Goal: Find specific page/section: Find specific page/section

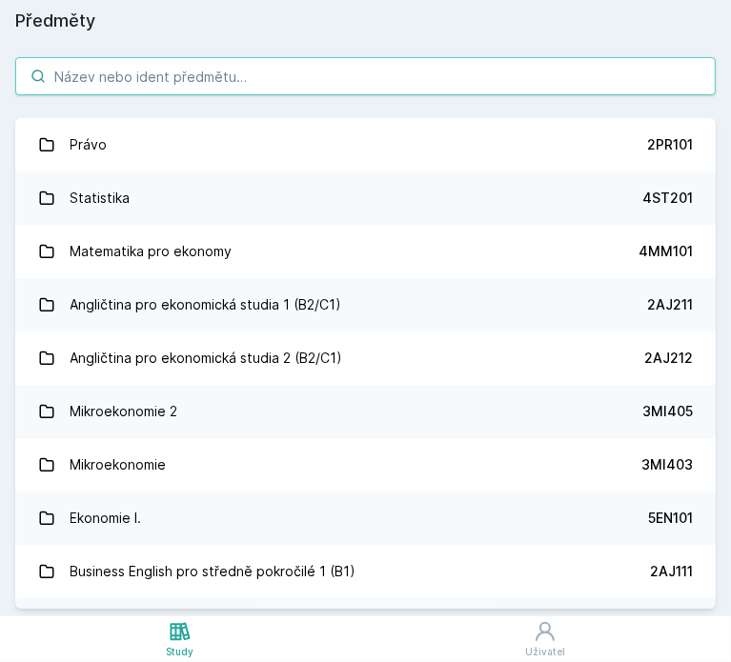
click at [106, 91] on input "search" at bounding box center [365, 76] width 700 height 38
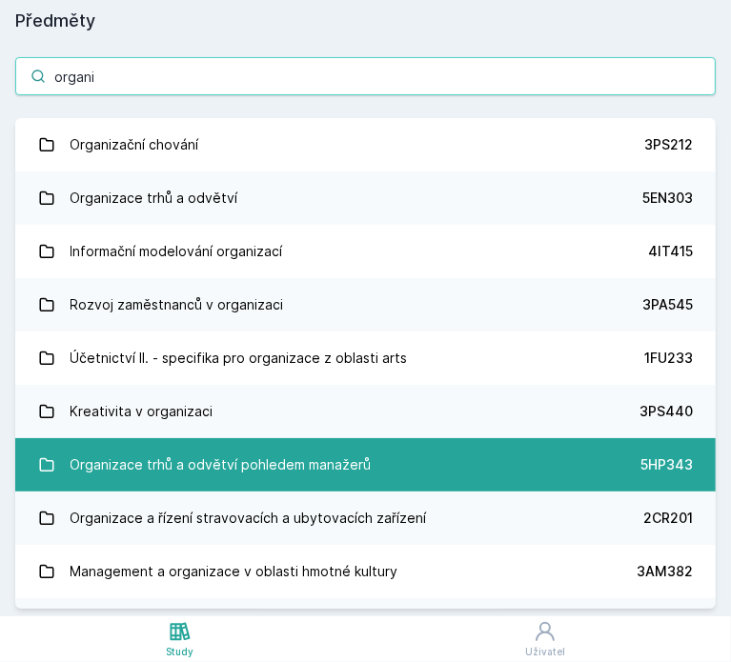
type input "organi"
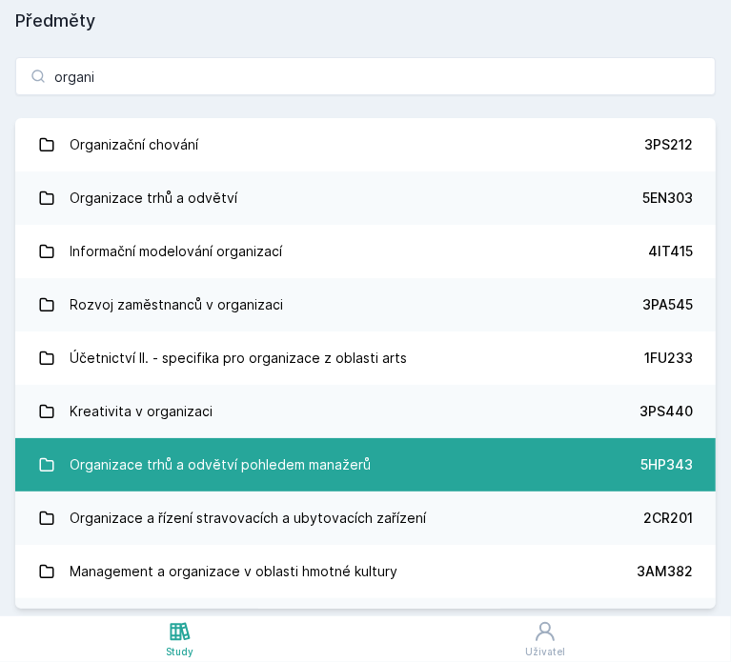
click at [159, 455] on div "Organizace trhů a odvětví pohledem manažerů" at bounding box center [221, 465] width 301 height 38
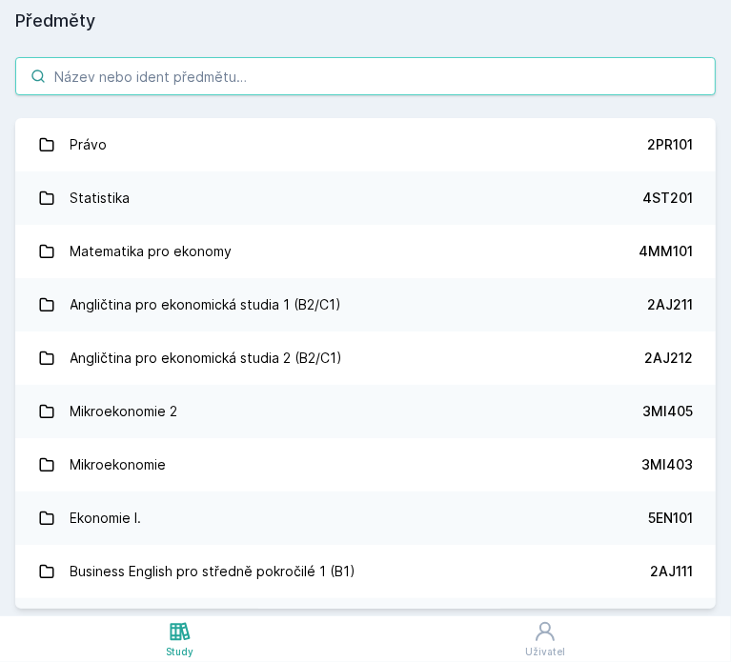
click at [346, 68] on input "search" at bounding box center [365, 76] width 700 height 38
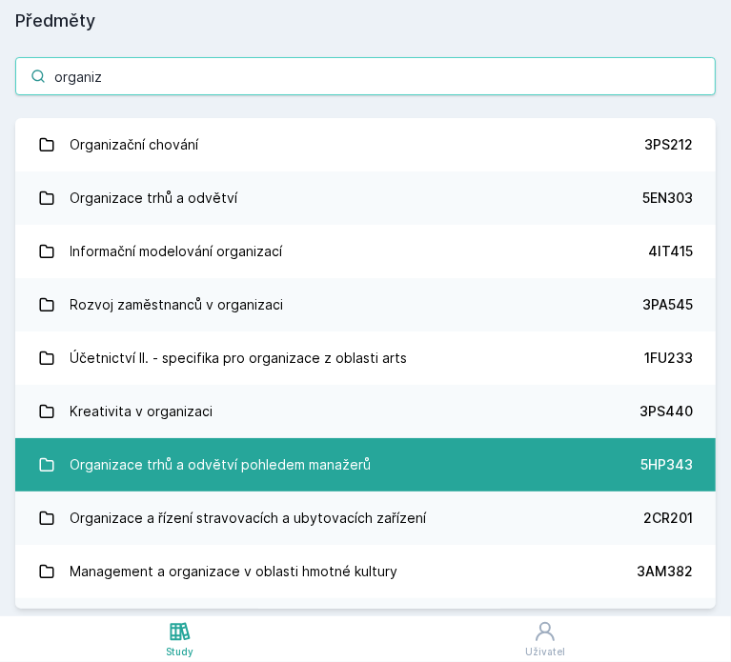
type input "organiz"
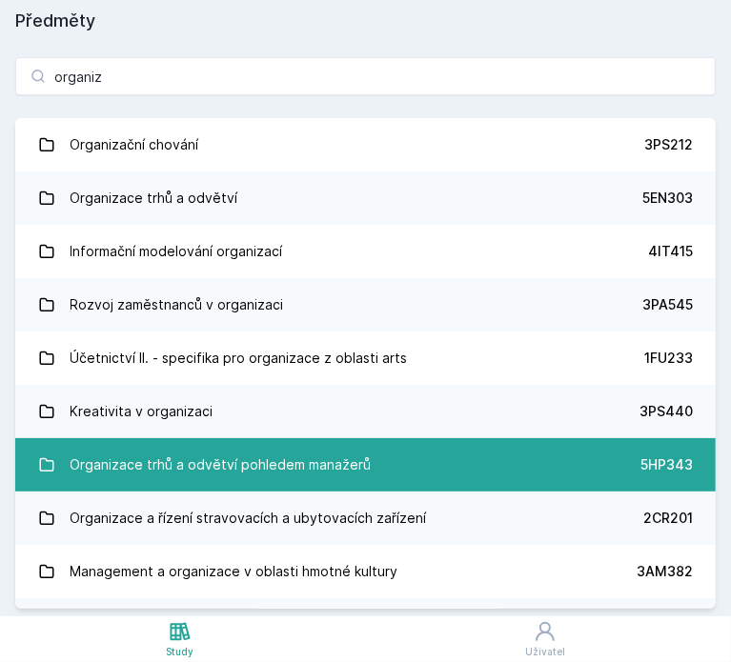
click at [343, 456] on div "Organizace trhů a odvětví pohledem manažerů" at bounding box center [221, 465] width 301 height 38
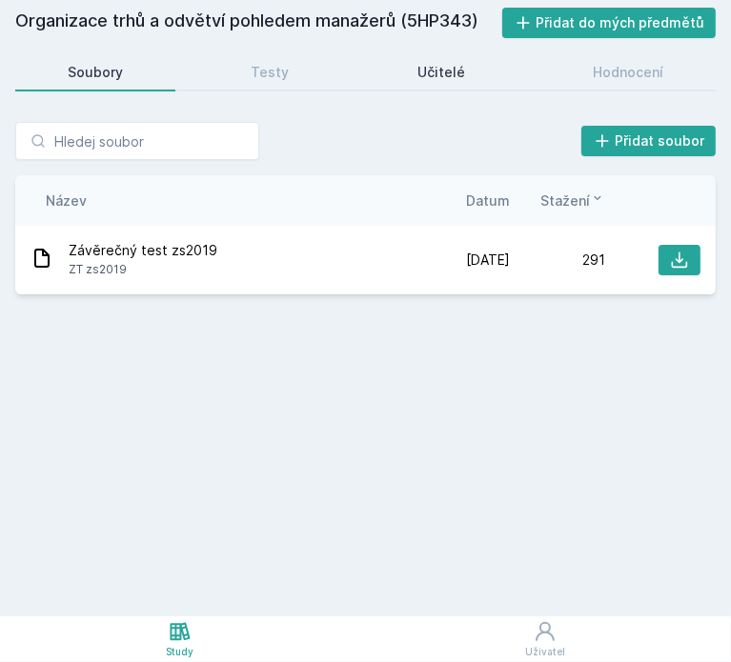
click at [446, 70] on div "Učitelé" at bounding box center [441, 72] width 48 height 19
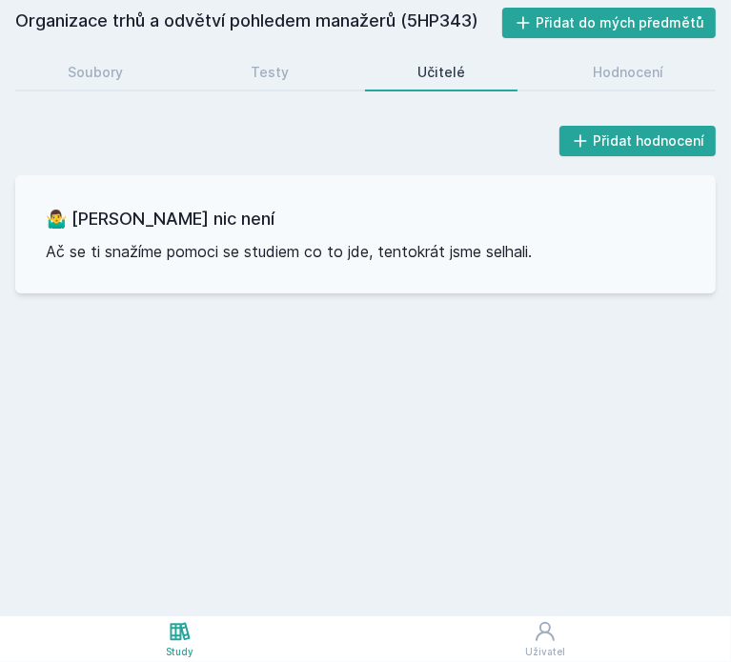
click at [589, 89] on div "Soubory Testy Učitelé Hodnocení" at bounding box center [365, 72] width 700 height 38
click at [604, 83] on link "Hodnocení" at bounding box center [627, 72] width 175 height 38
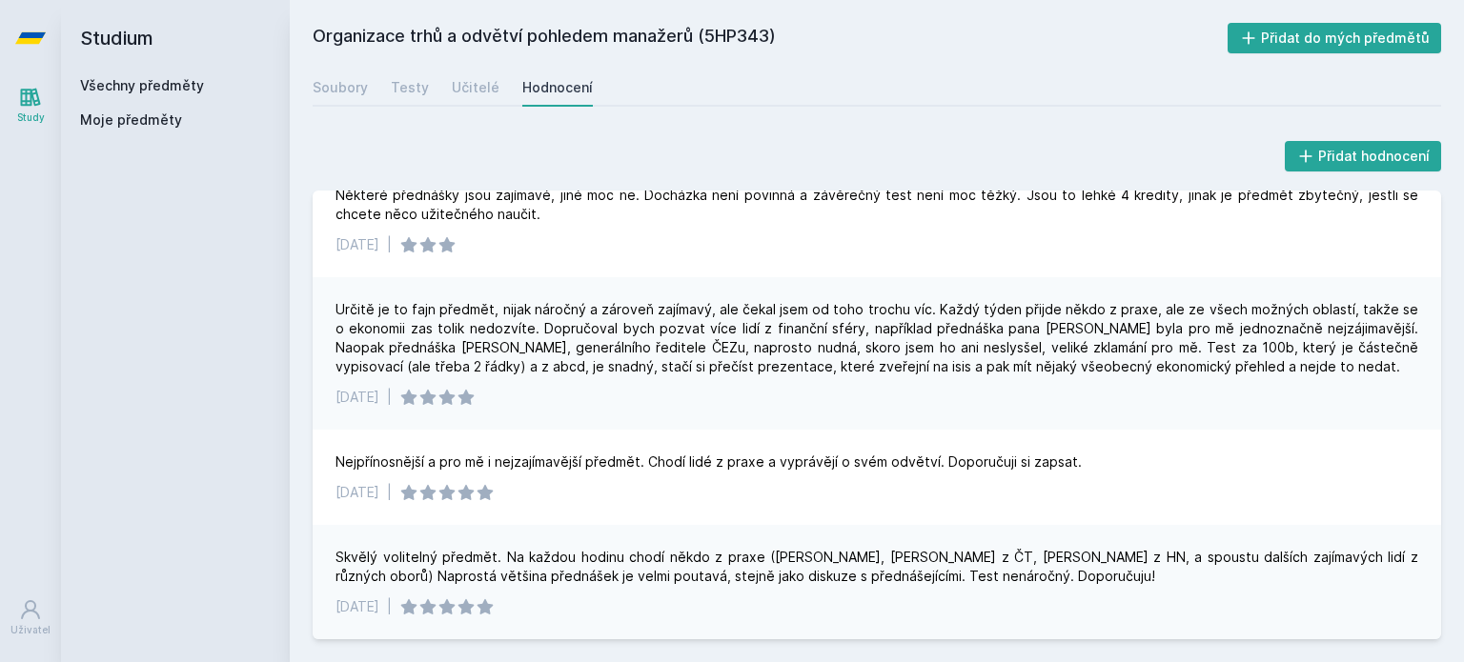
scroll to position [27, 0]
